Goal: Check status: Check status

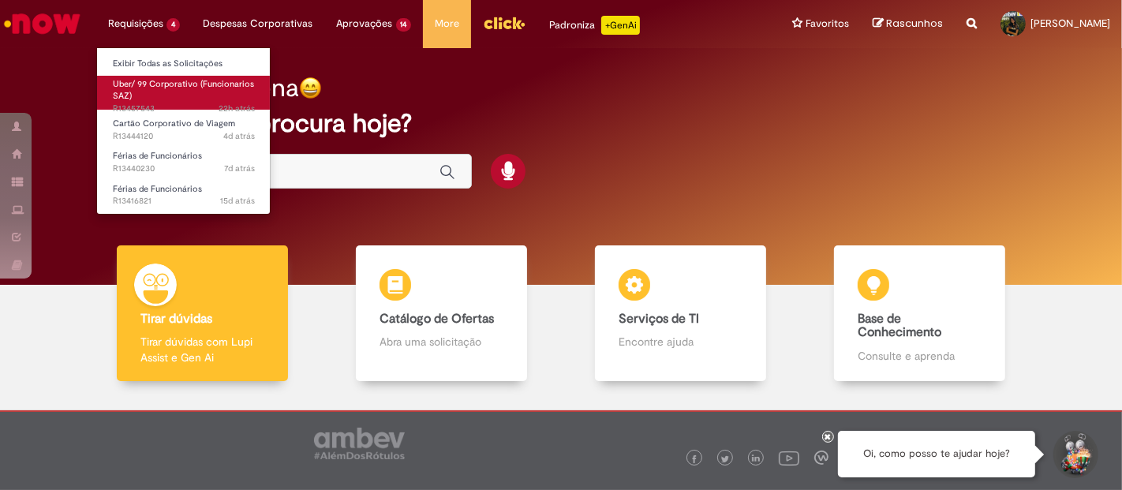
click at [148, 95] on link "Uber/ 99 Corporativo (Funcionarios SAZ) 22h atrás 22 horas atrás R13457543" at bounding box center [184, 93] width 174 height 34
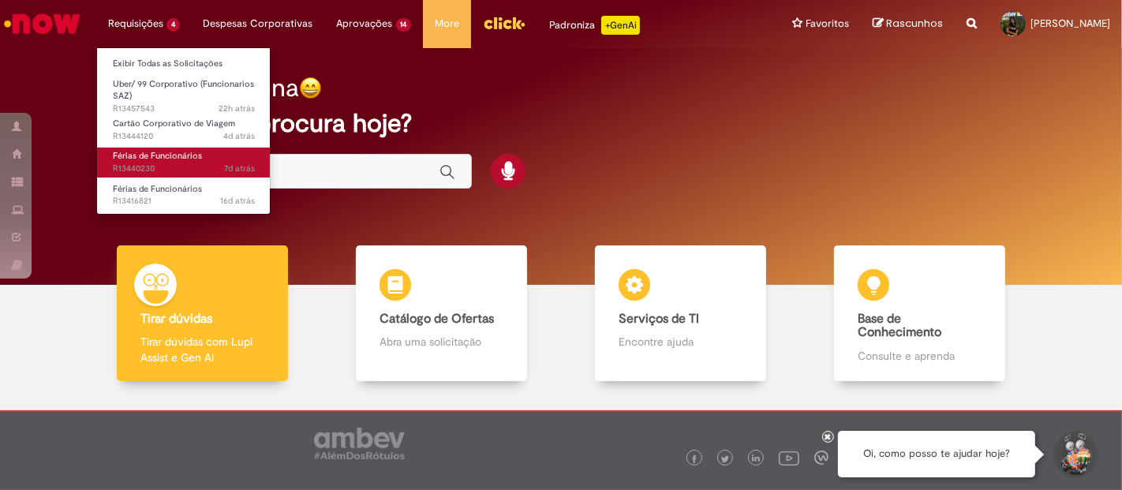
click at [155, 163] on span "7d atrás 7 dias atrás R13440230" at bounding box center [184, 169] width 142 height 13
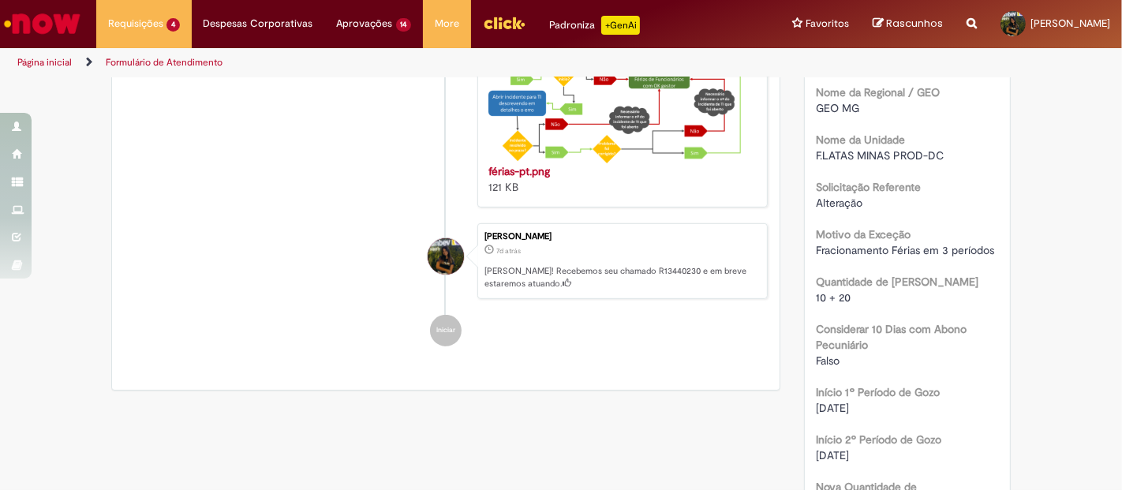
scroll to position [560, 0]
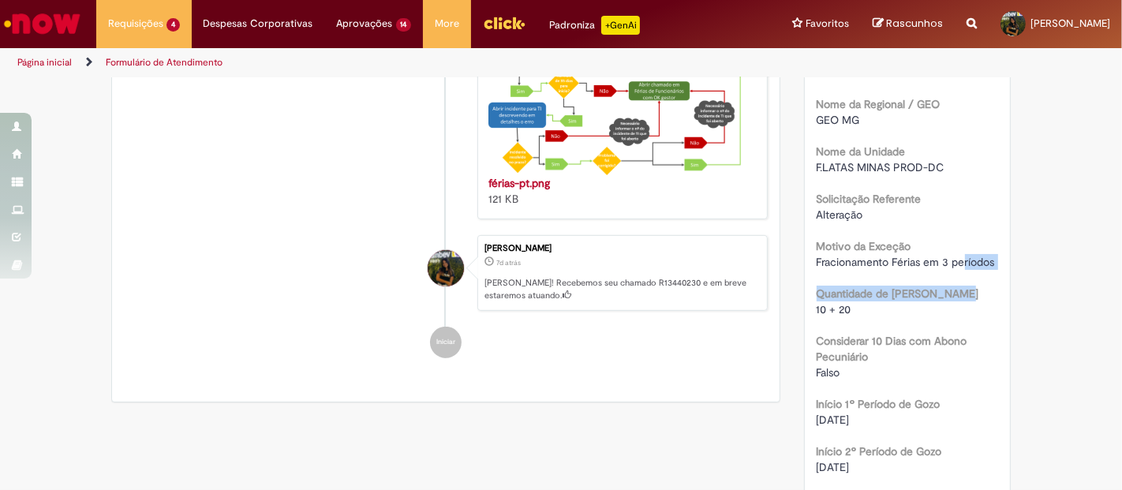
drag, startPoint x: 955, startPoint y: 262, endPoint x: 1015, endPoint y: 275, distance: 61.3
click at [1015, 275] on div "Opções do Chamado Cancelar Chamado Detalhes do tíquete Grupo de Atribuição: Gen…" at bounding box center [907, 449] width 231 height 1861
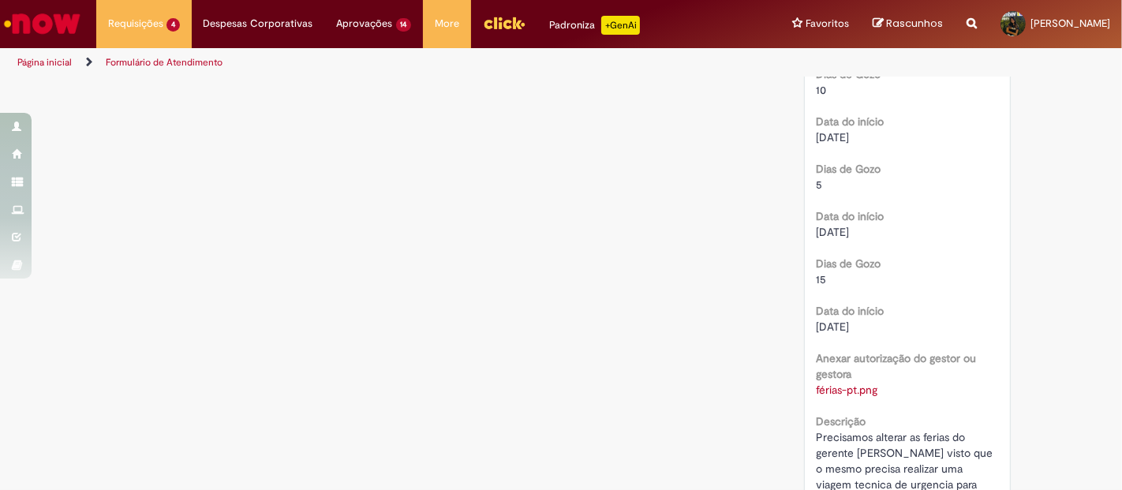
scroll to position [1262, 0]
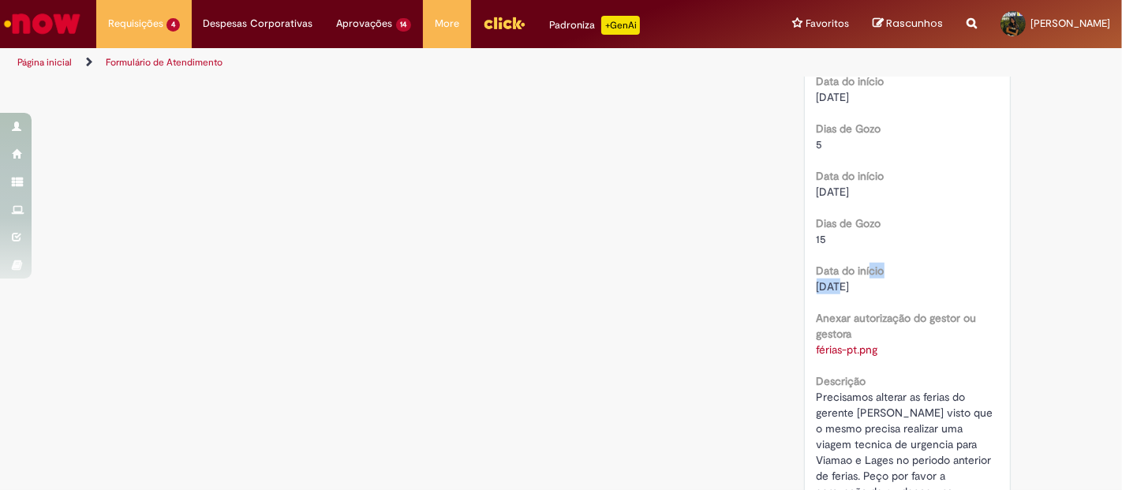
drag, startPoint x: 838, startPoint y: 262, endPoint x: 863, endPoint y: 260, distance: 25.3
click at [863, 279] on div "01/09/2025" at bounding box center [908, 287] width 182 height 16
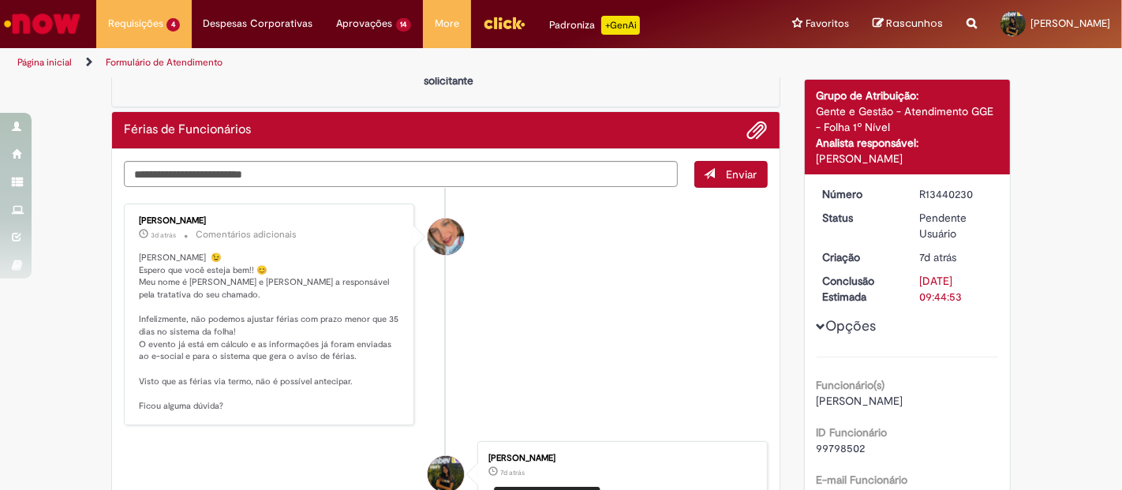
scroll to position [0, 0]
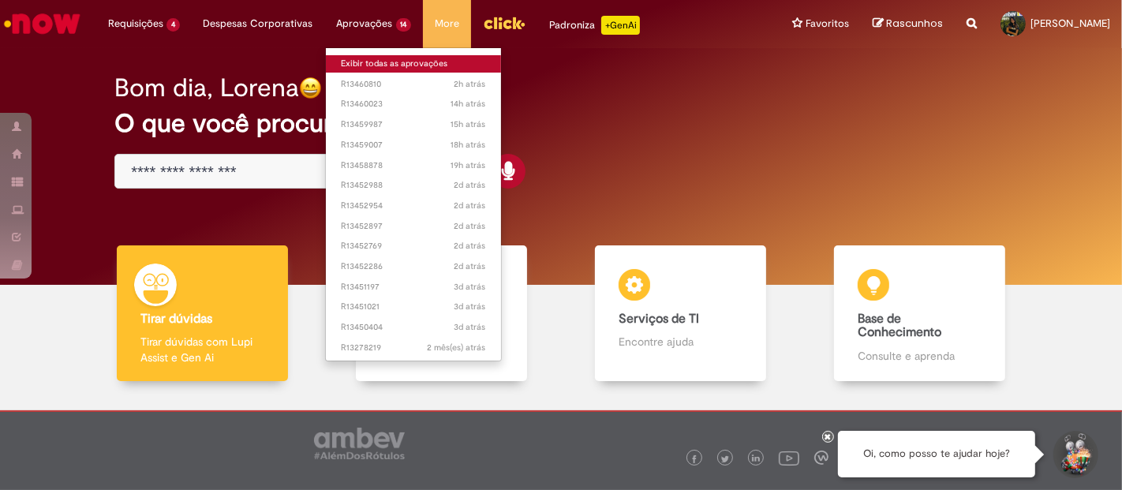
click at [364, 69] on link "Exibir todas as aprovações" at bounding box center [414, 63] width 176 height 17
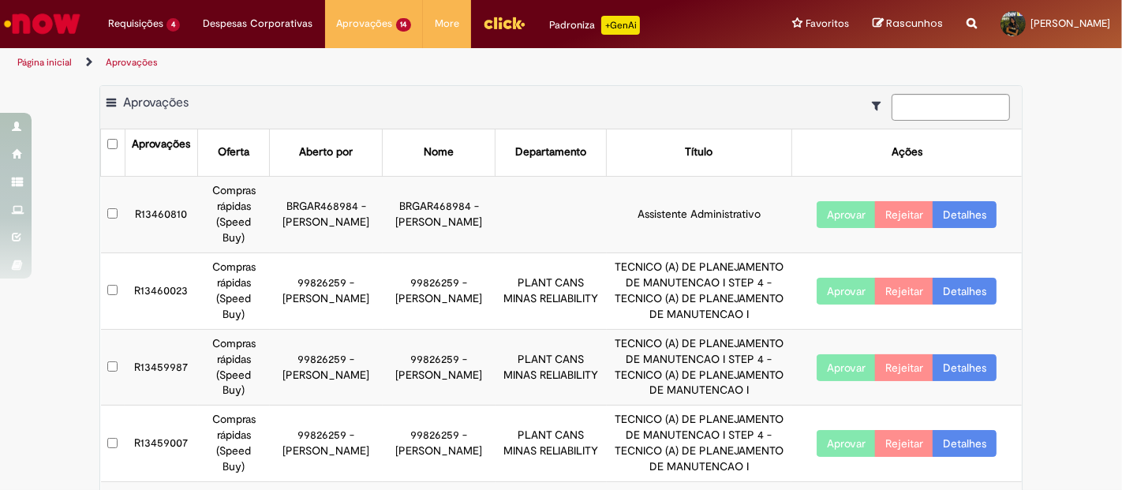
click at [834, 201] on button "Aprovar" at bounding box center [846, 214] width 59 height 27
